Goal: Information Seeking & Learning: Learn about a topic

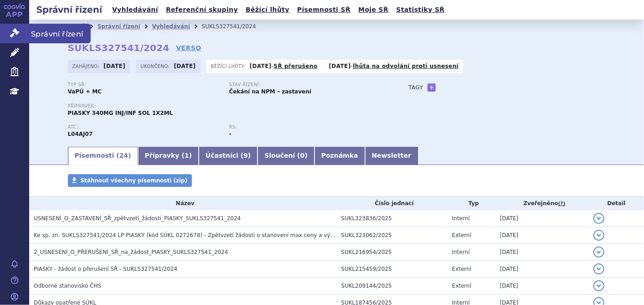
click at [11, 30] on icon at bounding box center [14, 32] width 9 height 9
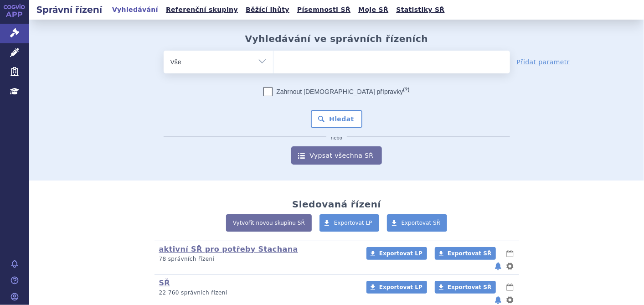
scroll to position [93, 0]
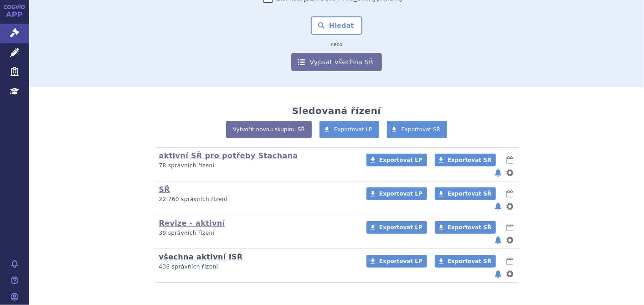
click at [211, 252] on link "všechna aktivní ISŘ" at bounding box center [201, 256] width 84 height 9
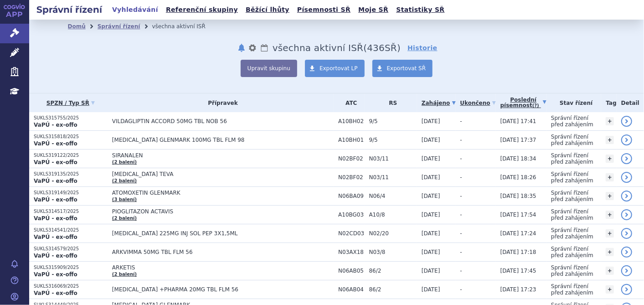
click at [505, 96] on link "Poslední písemnost (?)" at bounding box center [523, 102] width 46 height 19
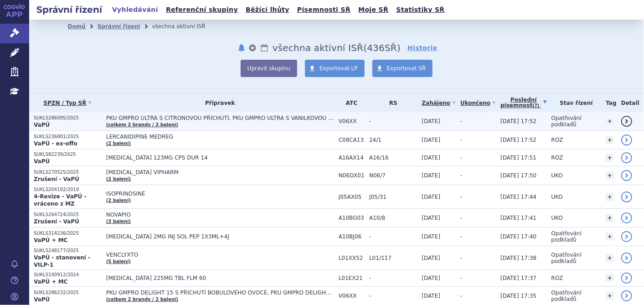
click at [132, 118] on span "PKU GMPRO ULTRA S CITRONOVOU PŘÍCHUTÍ, PKU GMPRO ULTRA S VANILKOVOU PŘÍCHUTÍ" at bounding box center [220, 118] width 228 height 6
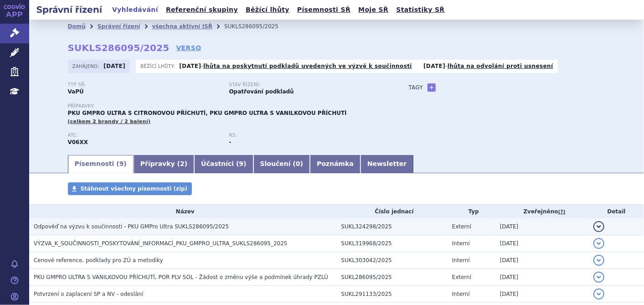
click at [156, 226] on span "Odpověď na výzvu k součinnosti - PKU GMPro Ultra SUKLS286095/2025" at bounding box center [131, 226] width 195 height 6
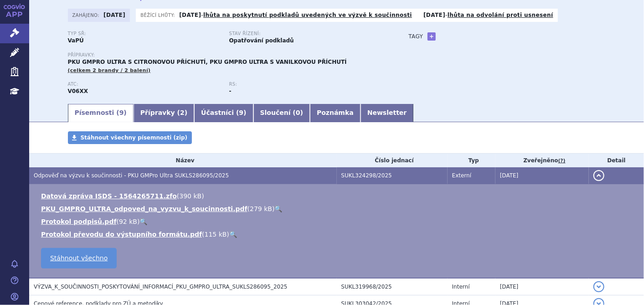
scroll to position [101, 0]
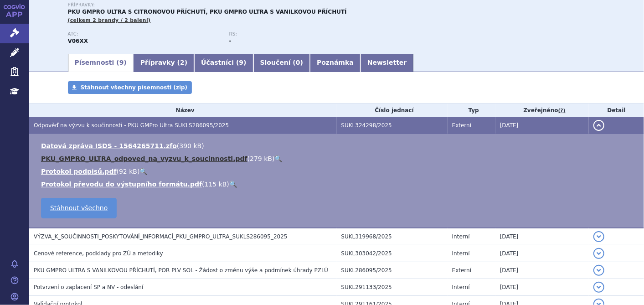
click at [174, 156] on link "PKU_GMPRO_ULTRA_odpoved_na_vyzvu_k_soucinnosti.pdf" at bounding box center [144, 158] width 206 height 7
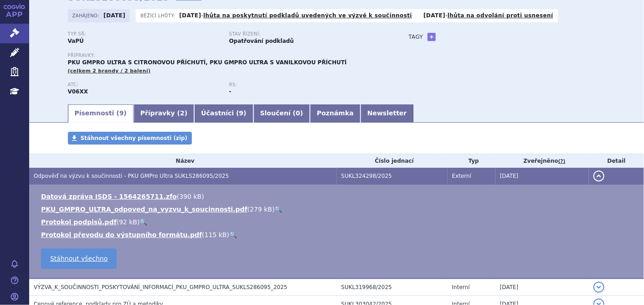
scroll to position [0, 0]
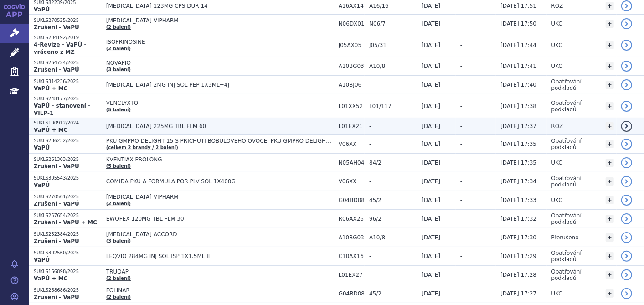
scroll to position [101, 0]
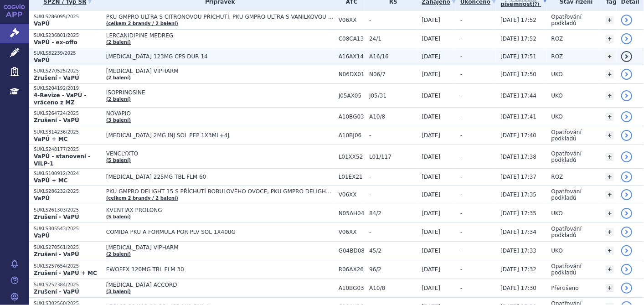
click at [49, 55] on p "SUKLS82239/2025" at bounding box center [68, 53] width 68 height 6
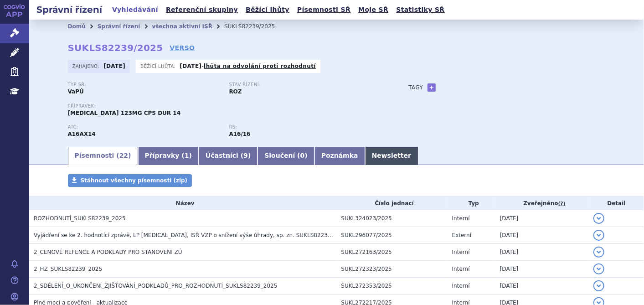
click at [365, 153] on link "Newsletter" at bounding box center [391, 156] width 53 height 18
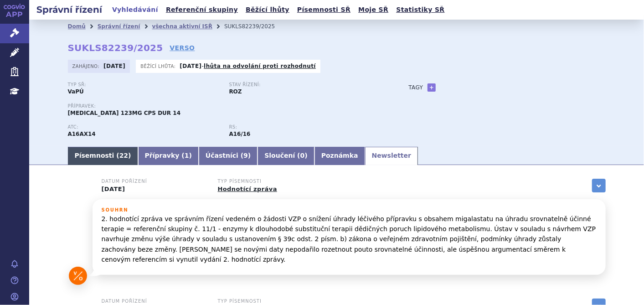
click at [72, 159] on link "Písemnosti ( 22 )" at bounding box center [103, 156] width 70 height 18
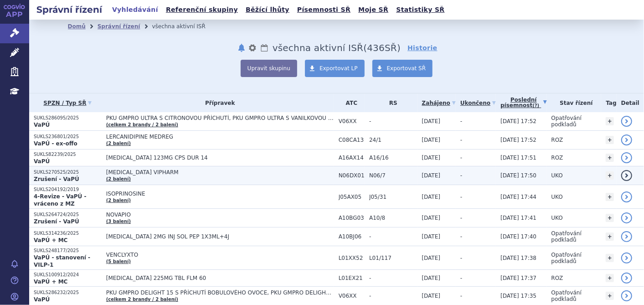
scroll to position [51, 0]
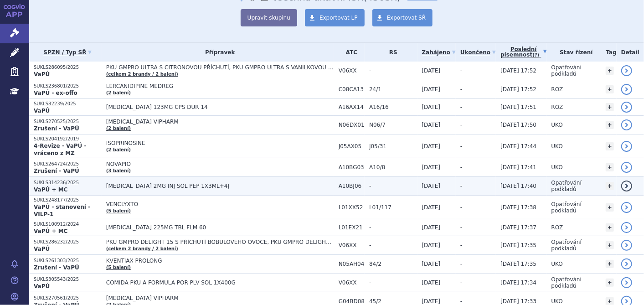
click at [42, 186] on strong "VaPÚ + MC" at bounding box center [51, 189] width 34 height 6
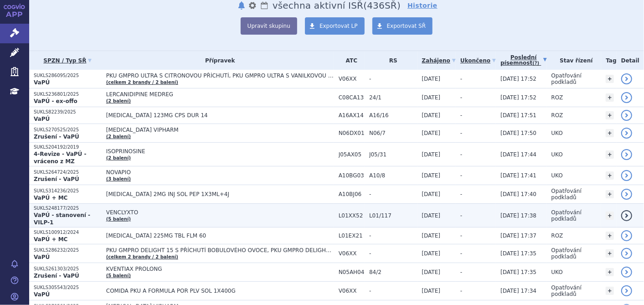
scroll to position [101, 0]
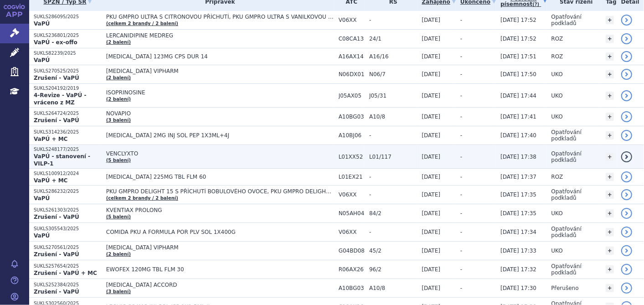
click at [77, 146] on p "SUKLS248177/2025" at bounding box center [68, 149] width 68 height 6
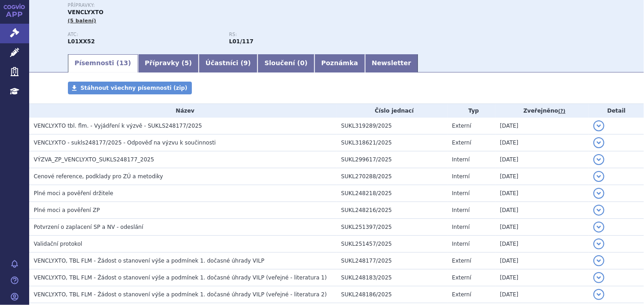
scroll to position [101, 0]
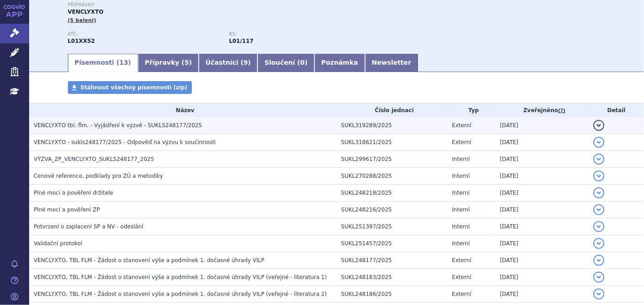
click at [78, 126] on span "VENCLYXTO tbl. flm. - Vyjádření k výzvě - SUKLS248177/2025" at bounding box center [118, 125] width 168 height 6
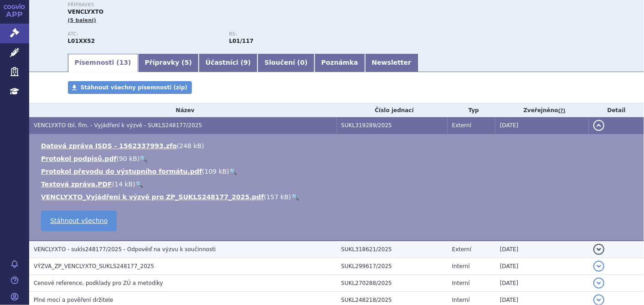
click at [87, 247] on span "VENCLYXTO - sukls248177/2025 - Odpověď na výzvu k součinnosti" at bounding box center [125, 249] width 182 height 6
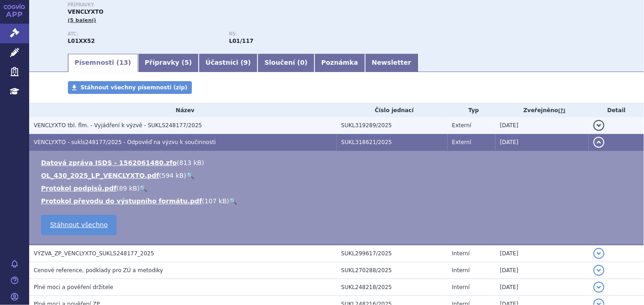
click at [103, 120] on td "VENCLYXTO tbl. flm. - Vyjádření k výzvě - SUKLS248177/2025" at bounding box center [183, 125] width 308 height 17
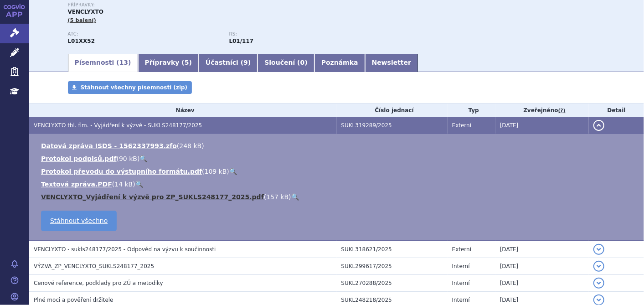
click at [97, 196] on link "VENCLYXTO_Vyjádření k výzvě pro ZP_SUKLS248177_2025.pdf" at bounding box center [152, 196] width 223 height 7
click at [100, 196] on link "VENCLYXTO_Vyjádření k výzvě pro ZP_SUKLS248177_2025.pdf" at bounding box center [152, 196] width 223 height 7
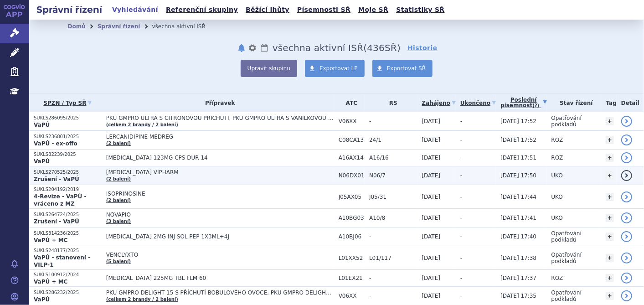
scroll to position [152, 0]
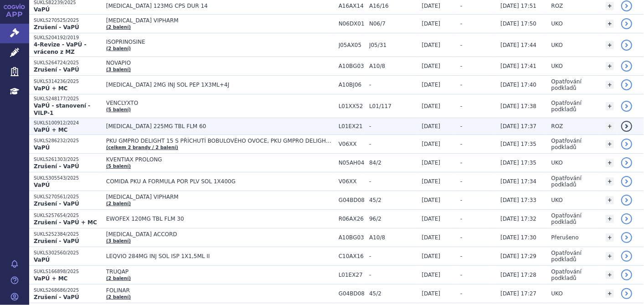
click at [67, 120] on p "SUKLS100912/2024" at bounding box center [68, 123] width 68 height 6
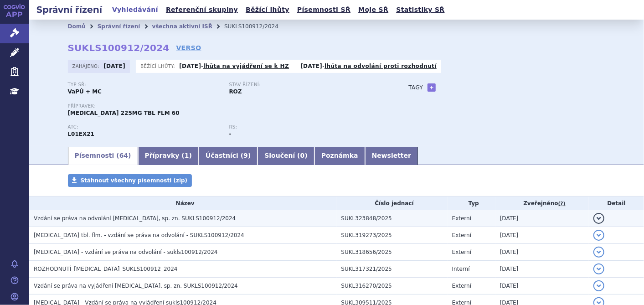
click at [118, 216] on span "Vzdání se práva na odvolání TEPMETKO, sp. zn. SUKLS100912/2024" at bounding box center [135, 218] width 202 height 6
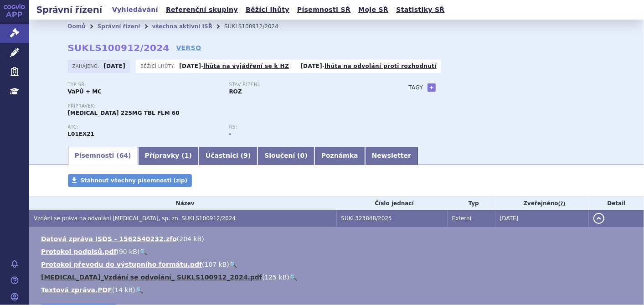
click at [118, 274] on link "TEPMETKO_Vzdání se odvolání_ SUKLS100912_2024.pdf" at bounding box center [151, 276] width 221 height 7
click at [124, 277] on link "TEPMETKO_Vzdání se odvolání_ SUKLS100912_2024.pdf" at bounding box center [151, 276] width 221 height 7
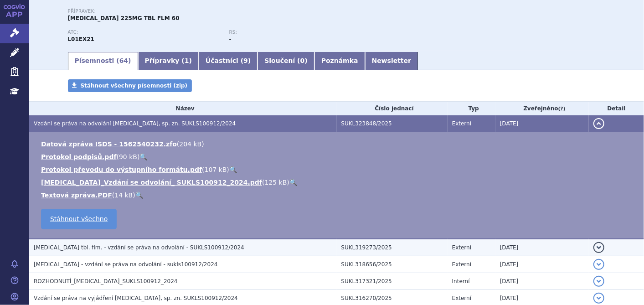
scroll to position [152, 0]
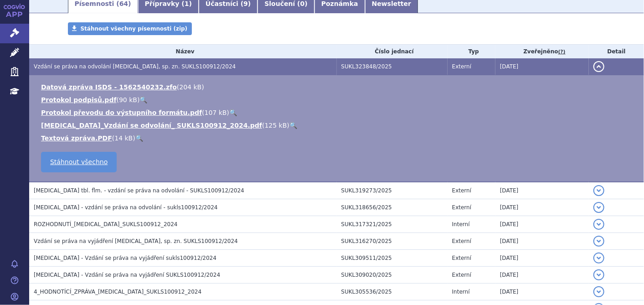
click at [11, 212] on div "APP Správní řízení Léčivé přípravky Zdravotnické prostředky Education Notifikac…" at bounding box center [14, 152] width 29 height 305
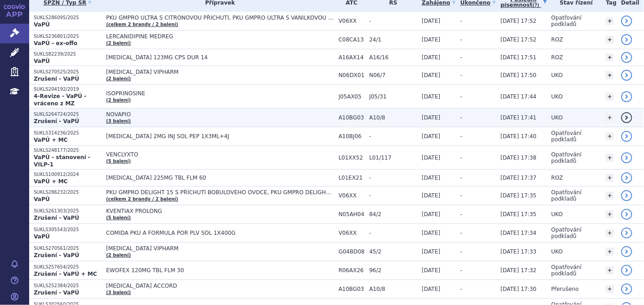
scroll to position [101, 0]
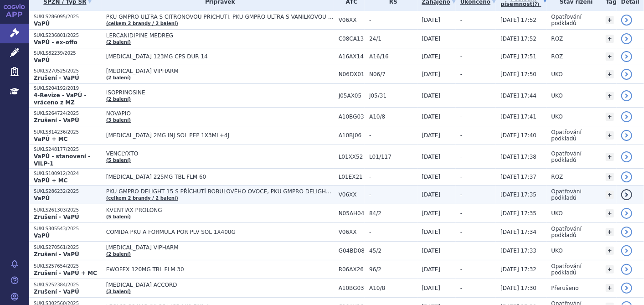
click at [171, 195] on link "(celkem 2 brandy / 2 balení)" at bounding box center [142, 197] width 72 height 5
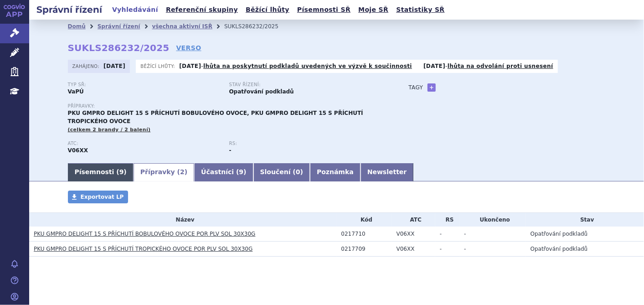
click at [109, 163] on link "Písemnosti ( 9 )" at bounding box center [101, 172] width 66 height 18
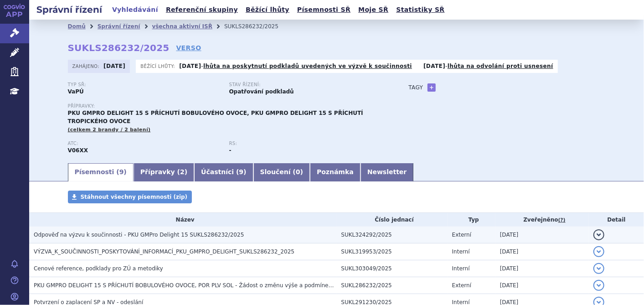
click at [112, 231] on span "Odpověď na výzvu k součinnosti - PKU GMPro Delight 15 SUKLS286232/2025" at bounding box center [139, 234] width 210 height 6
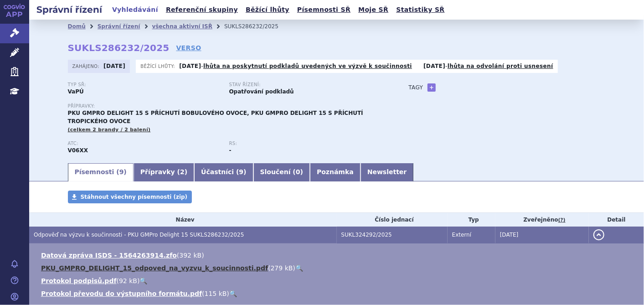
click at [113, 264] on link "PKU_GMPRO_DELIGHT_15_odpoved_na_vyzvu_k_soucinnosti.pdf" at bounding box center [154, 267] width 227 height 7
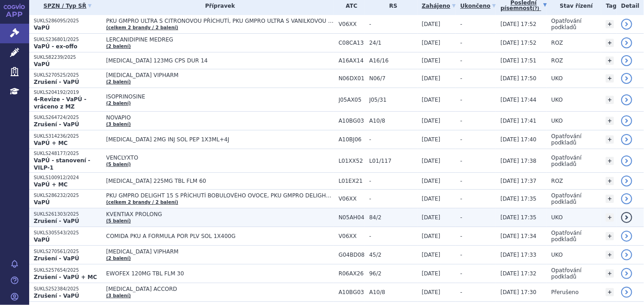
scroll to position [101, 0]
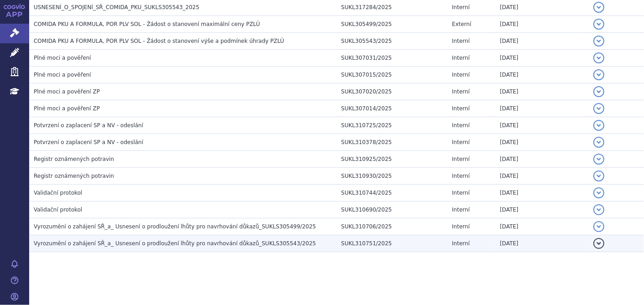
scroll to position [170, 0]
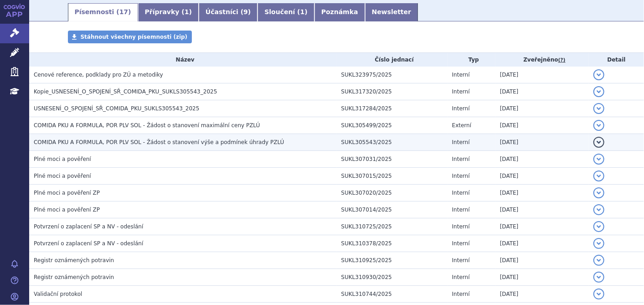
click at [194, 144] on span "COMIDA PKU A FORMULA, POR PLV SOL - Žádost o stanovení výše a podmínek úhrady P…" at bounding box center [159, 142] width 250 height 6
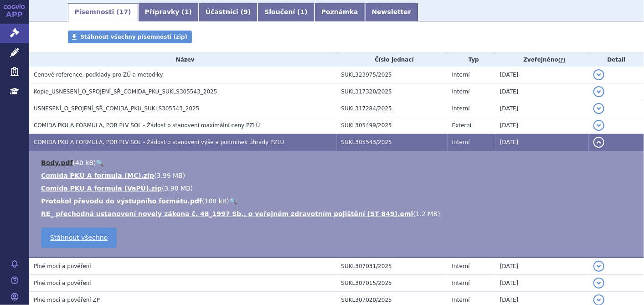
click at [58, 165] on link "Body.pdf" at bounding box center [57, 162] width 32 height 7
drag, startPoint x: 458, startPoint y: 33, endPoint x: 245, endPoint y: 34, distance: 212.8
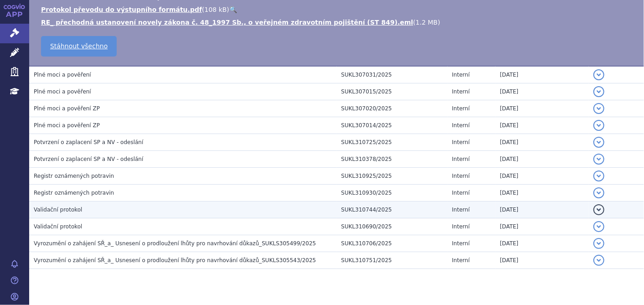
scroll to position [378, 0]
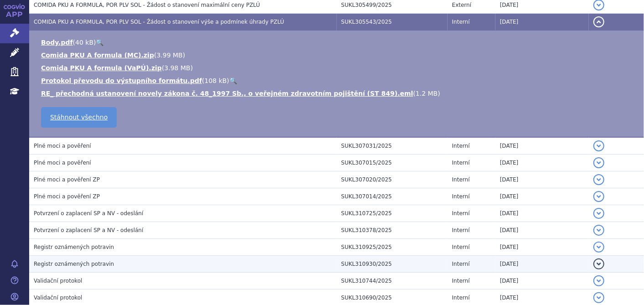
scroll to position [226, 0]
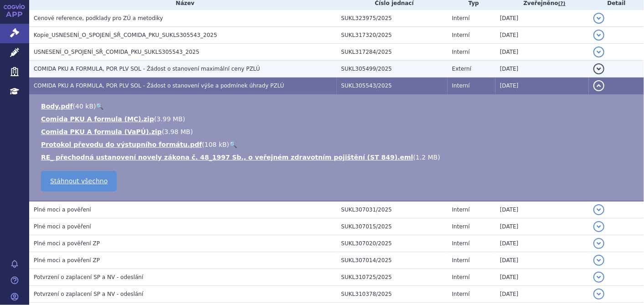
click at [149, 71] on span "COMIDA PKU A FORMULA, POR PLV SOL - Žádost o stanovení maximální ceny PZLÚ" at bounding box center [147, 69] width 226 height 6
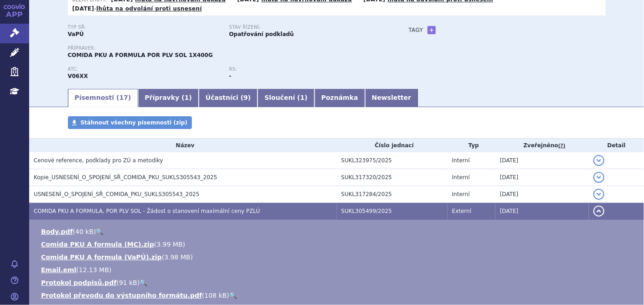
scroll to position [24, 0]
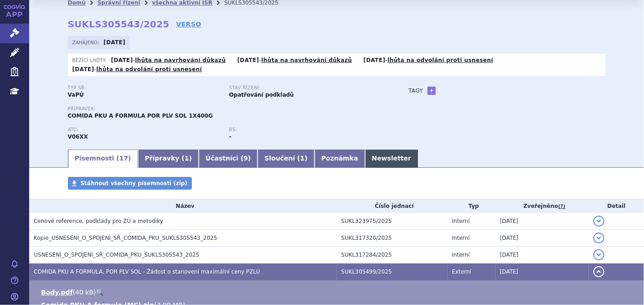
click at [365, 163] on link "Newsletter" at bounding box center [391, 158] width 53 height 18
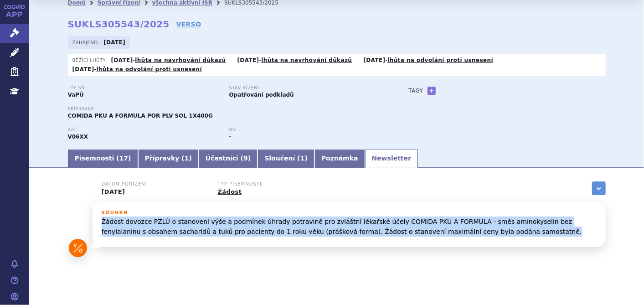
drag, startPoint x: 97, startPoint y: 221, endPoint x: 450, endPoint y: 238, distance: 353.5
click at [450, 238] on div "Souhrn Žádost dovozce PZLÚ o stanovení výše a podmínek úhrady potravině pro zvl…" at bounding box center [349, 226] width 495 height 33
copy p "Žádost dovozce PZLÚ o stanovení výše a podmínek úhrady potravině pro zvláštní l…"
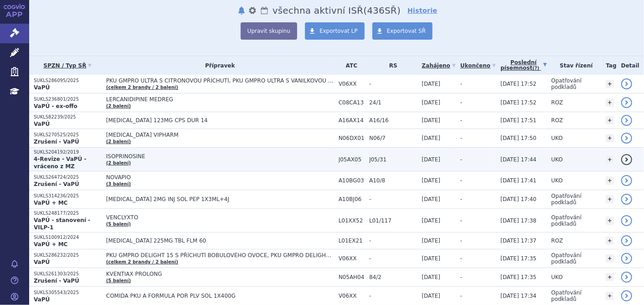
scroll to position [152, 0]
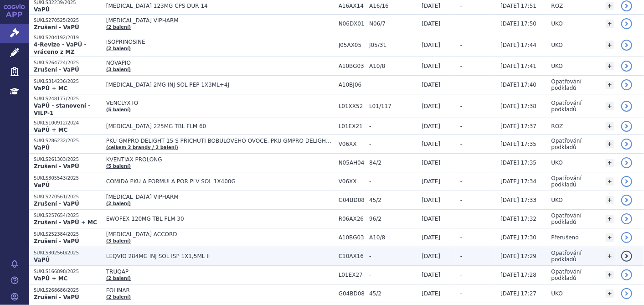
click at [164, 253] on span "LEQVIO 284MG INJ SOL ISP 1X1,5ML II" at bounding box center [220, 256] width 228 height 6
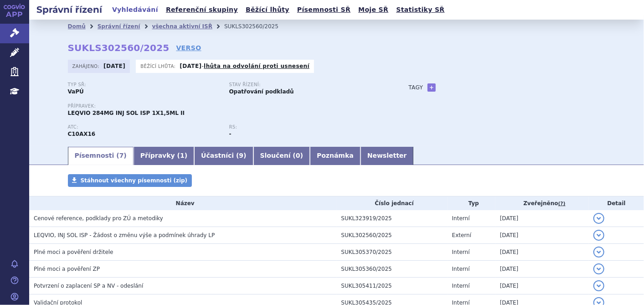
scroll to position [77, 0]
